Goal: Navigation & Orientation: Go to known website

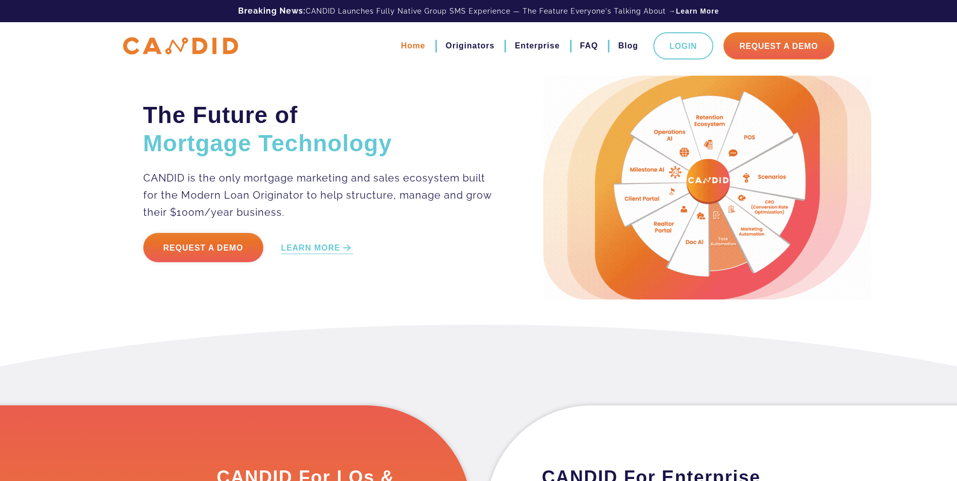
click at [408, 47] on link "Home" at bounding box center [413, 45] width 24 height 17
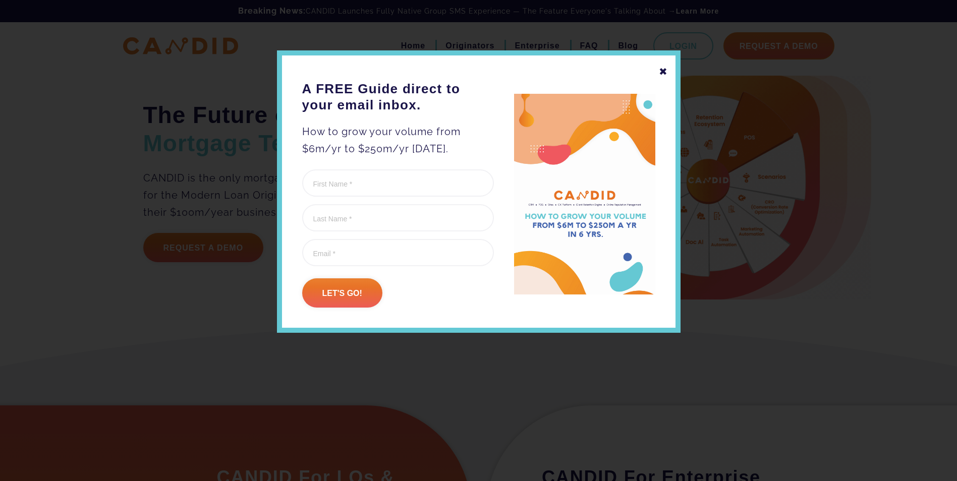
click at [656, 76] on div "✖ A FREE Guide direct to your email inbox. How to grow your volume from $6m/yr …" at bounding box center [479, 191] width 404 height 283
click at [668, 69] on div "✖ A FREE Guide direct to your email inbox. How to grow your volume from $6m/yr …" at bounding box center [479, 191] width 404 height 283
click at [660, 70] on div "✖" at bounding box center [663, 71] width 9 height 17
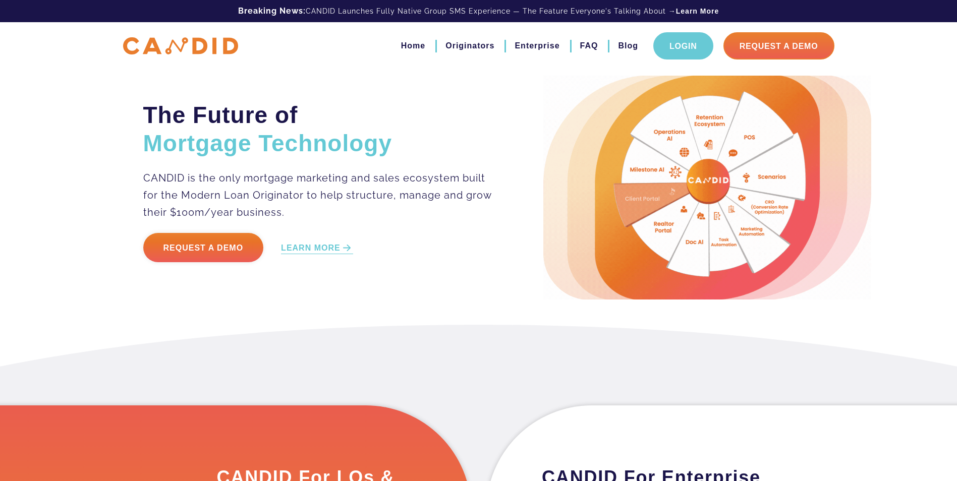
click at [692, 43] on link "Login" at bounding box center [683, 45] width 60 height 27
